Goal: Task Accomplishment & Management: Manage account settings

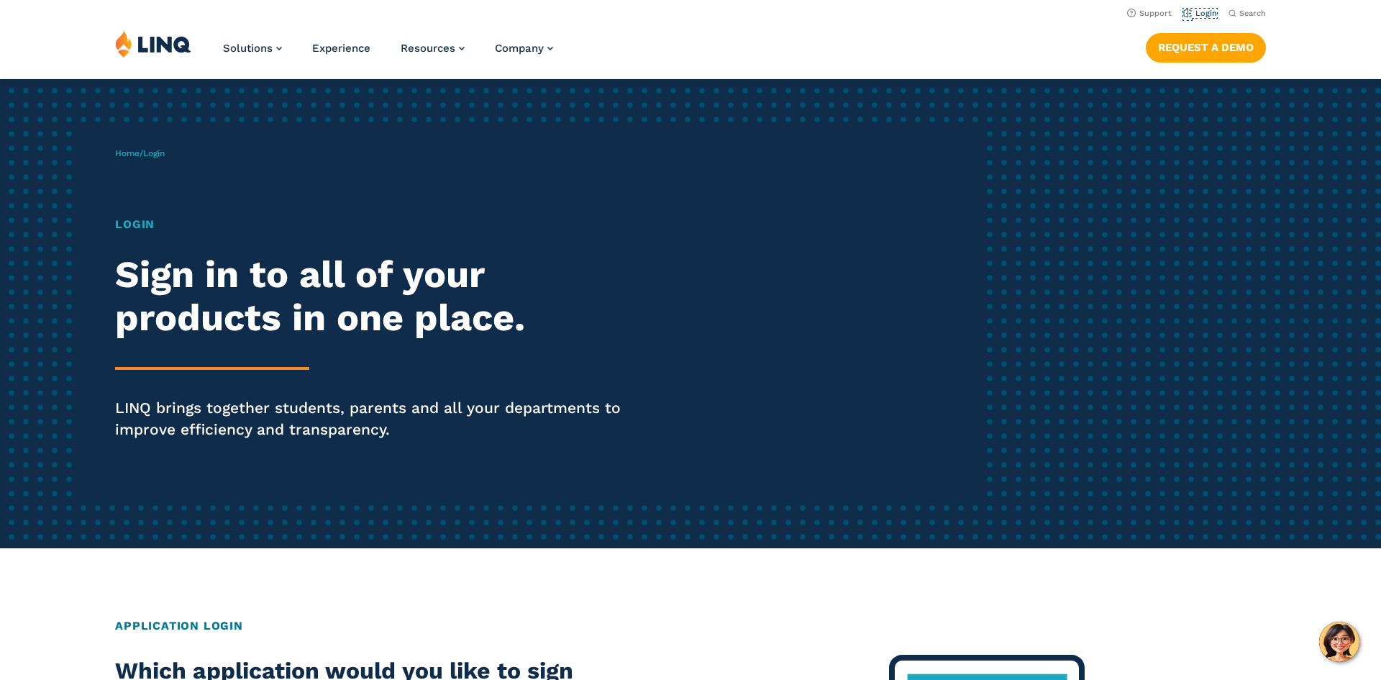
click at [1203, 9] on link "Login" at bounding box center [1200, 13] width 34 height 9
click at [1199, 14] on link "Login" at bounding box center [1200, 13] width 34 height 9
click at [1198, 9] on link "Login" at bounding box center [1200, 13] width 34 height 9
